Goal: Entertainment & Leisure: Consume media (video, audio)

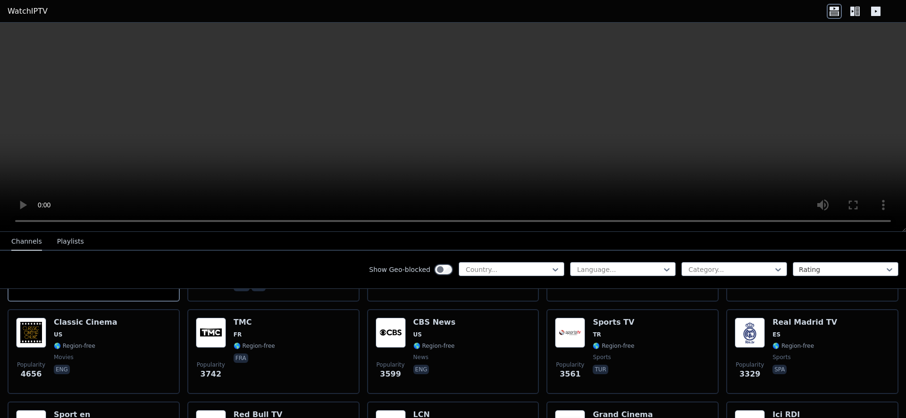
scroll to position [183, 0]
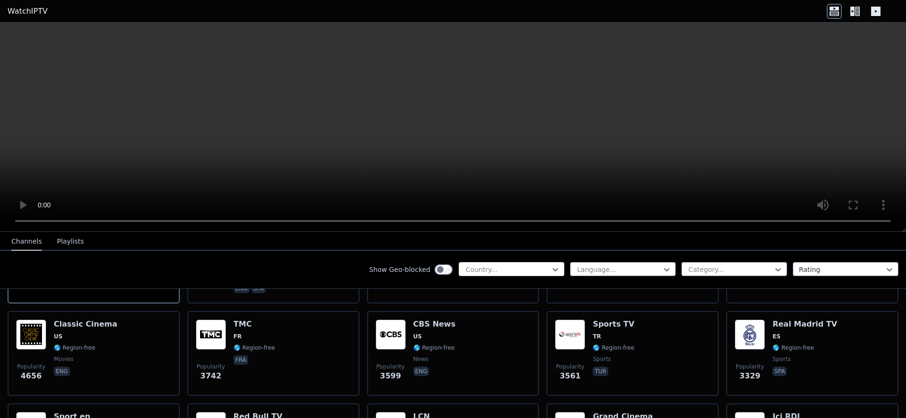
click at [458, 265] on div "Country..." at bounding box center [511, 269] width 106 height 14
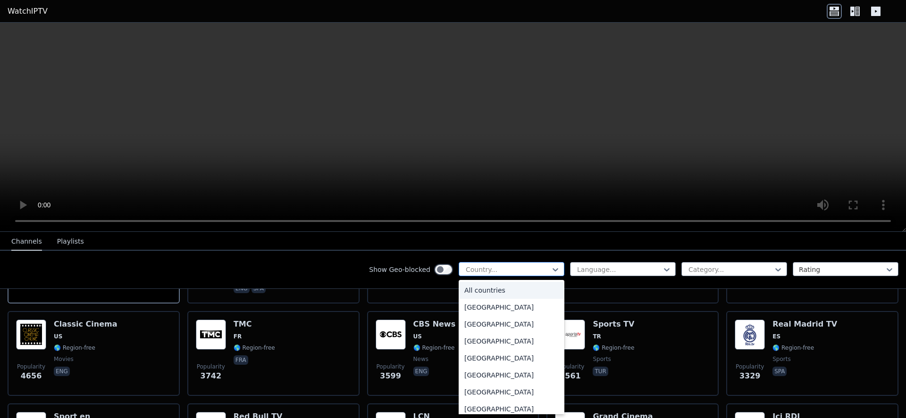
click at [479, 269] on div at bounding box center [508, 269] width 86 height 9
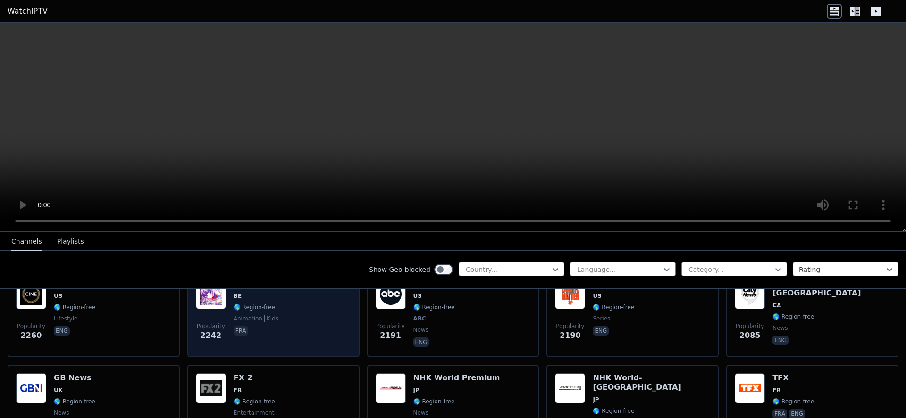
scroll to position [506, 0]
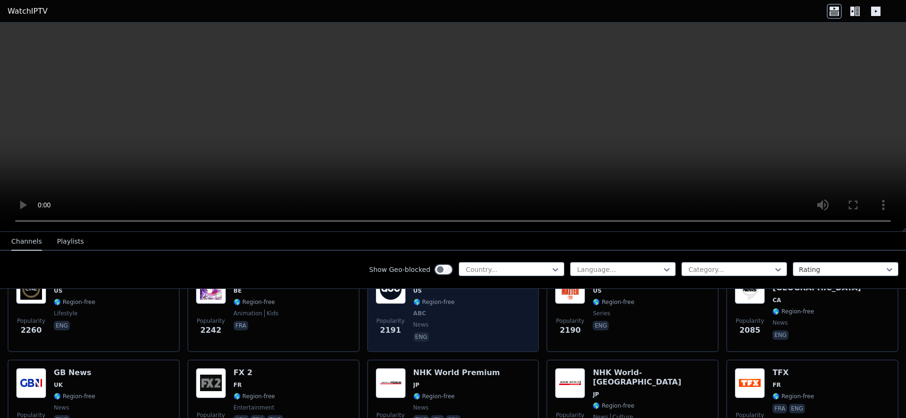
click at [443, 322] on span "news" at bounding box center [434, 325] width 43 height 8
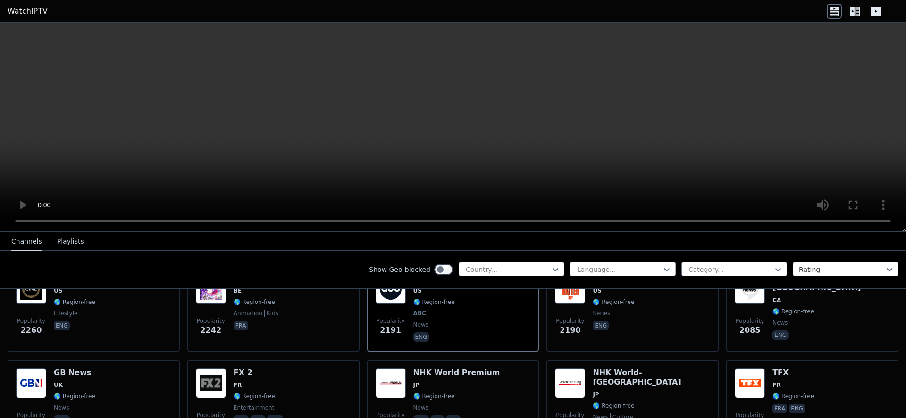
click at [598, 265] on div at bounding box center [619, 269] width 86 height 9
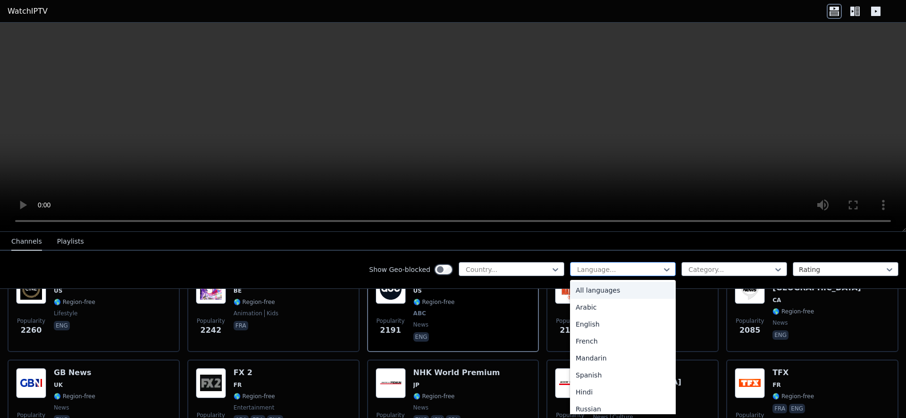
click at [598, 265] on div at bounding box center [619, 269] width 86 height 9
